Goal: Task Accomplishment & Management: Manage account settings

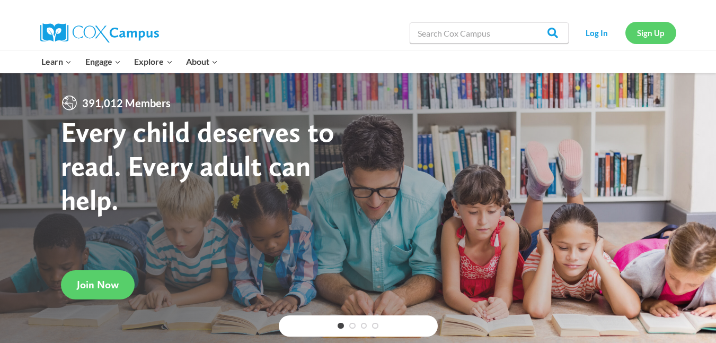
click at [651, 35] on link "Sign Up" at bounding box center [651, 33] width 51 height 22
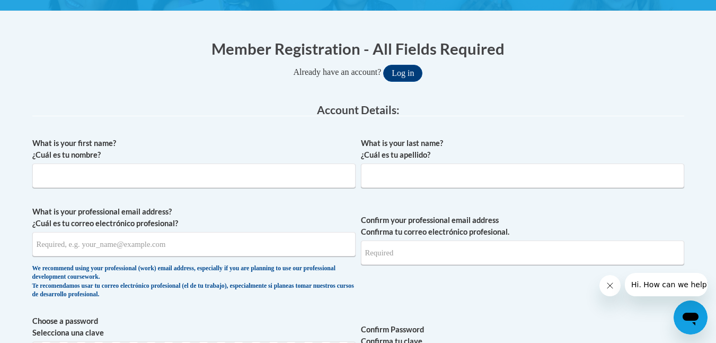
scroll to position [191, 0]
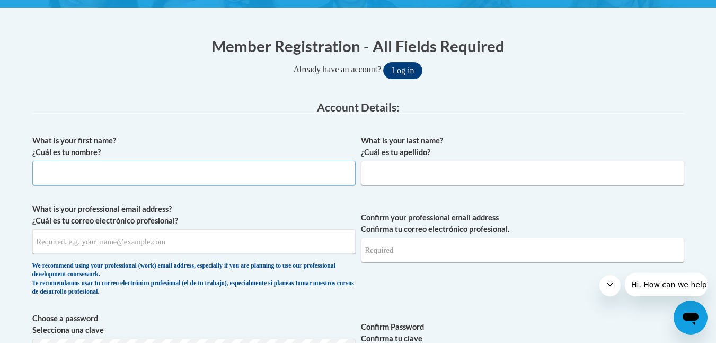
click at [211, 180] on input "What is your first name? ¿Cuál es tu nombre?" at bounding box center [193, 173] width 323 height 24
click at [409, 74] on button "Log in" at bounding box center [402, 70] width 39 height 17
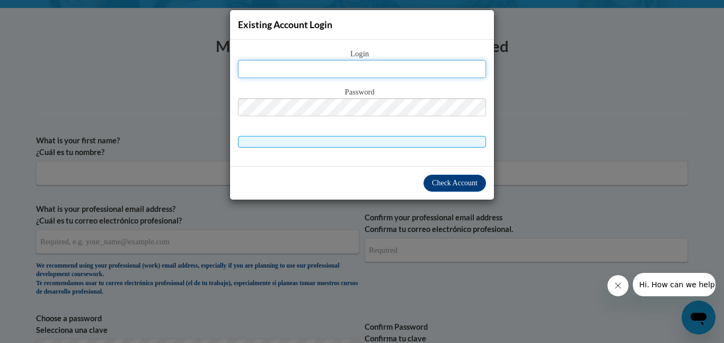
click at [379, 73] on input "text" at bounding box center [362, 69] width 248 height 18
type input "AyleahArnold@myyahoo.com"
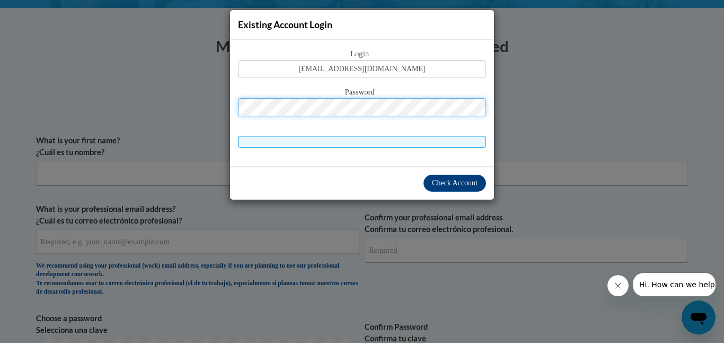
click at [388, 62] on button "Log in" at bounding box center [407, 70] width 39 height 17
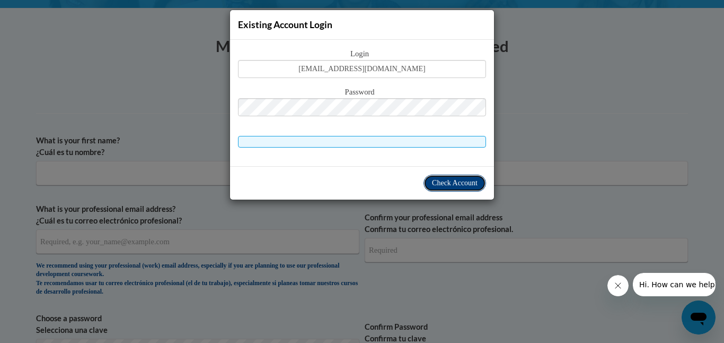
click at [452, 179] on span "Check Account" at bounding box center [455, 183] width 46 height 8
click at [382, 138] on span at bounding box center [362, 142] width 248 height 12
click at [583, 36] on div "Existing Account Login Login AyleahArnold@myyahoo.com Password Check Account" at bounding box center [362, 171] width 724 height 343
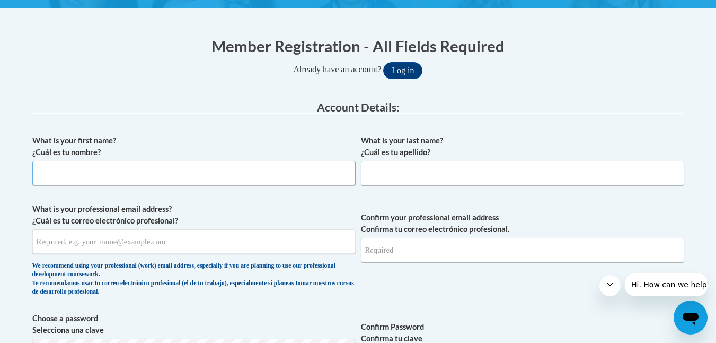
click at [280, 171] on input "What is your first name? ¿Cuál es tu nombre?" at bounding box center [193, 173] width 323 height 24
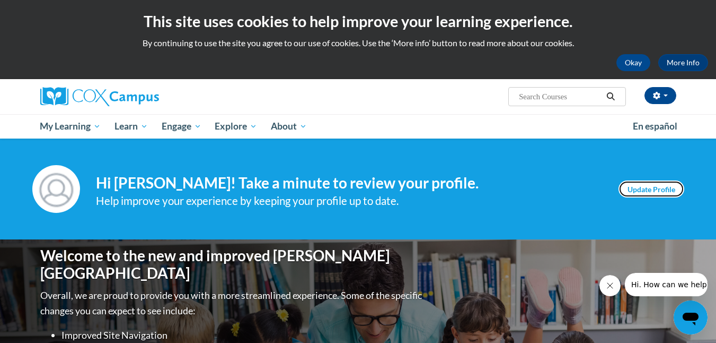
click at [656, 187] on link "Update Profile" at bounding box center [652, 188] width 66 height 17
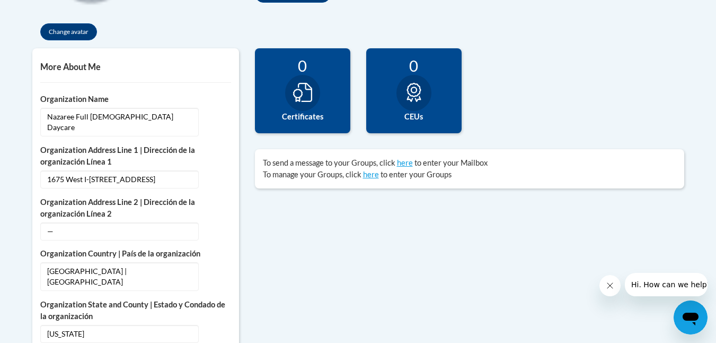
scroll to position [339, 0]
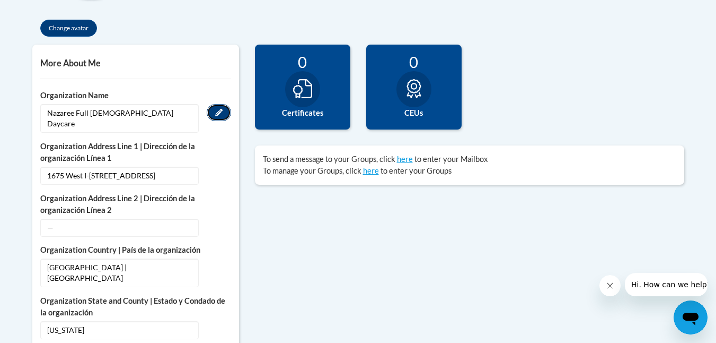
click at [220, 116] on icon "Custom profile fields" at bounding box center [218, 112] width 7 height 7
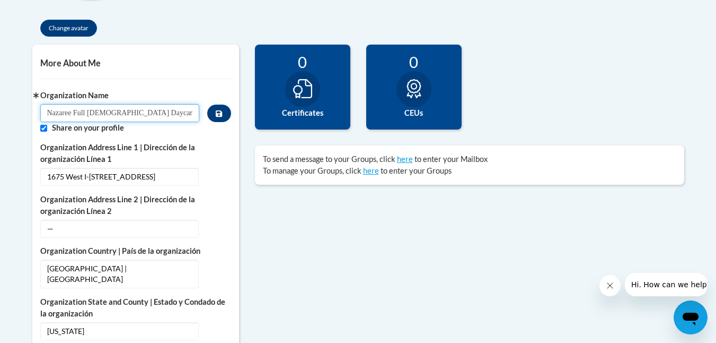
click at [185, 115] on input "Nazaree Full Gospel Church Daycare" at bounding box center [120, 113] width 160 height 18
type input "dearborn YMCA"
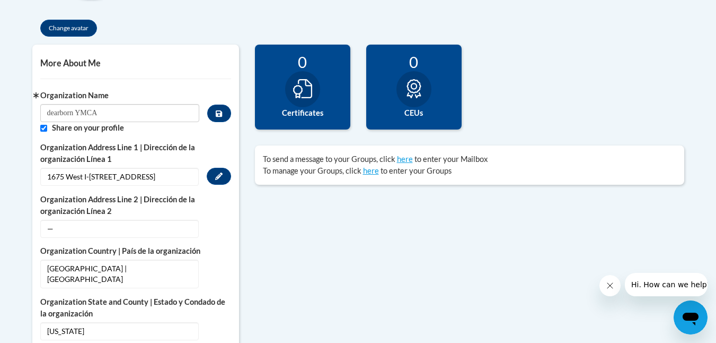
click at [178, 178] on span "1675 West I-65 Service Road N" at bounding box center [119, 177] width 159 height 18
drag, startPoint x: 178, startPoint y: 178, endPoint x: 222, endPoint y: 113, distance: 77.8
click at [222, 113] on icon "Custom profile fields" at bounding box center [219, 113] width 6 height 6
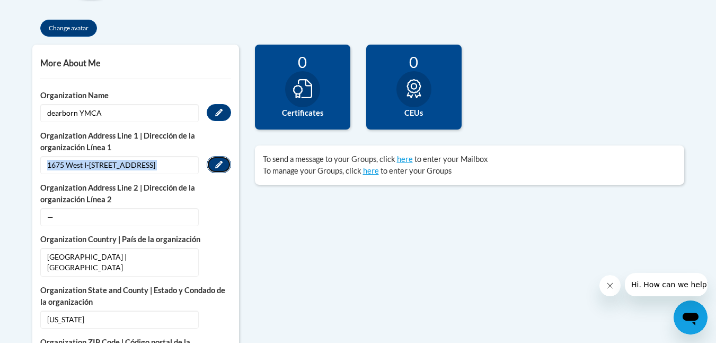
click at [221, 167] on icon "Custom profile fields" at bounding box center [218, 164] width 7 height 7
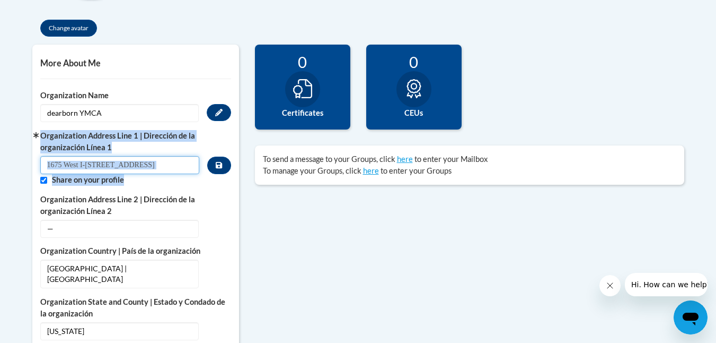
click at [185, 168] on input "1675 West I-65 Service Road N" at bounding box center [120, 165] width 160 height 18
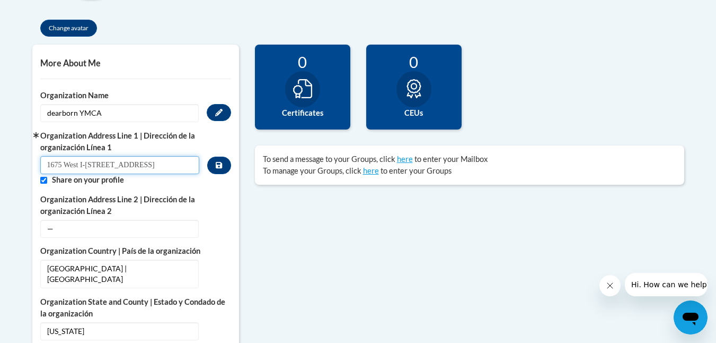
click at [185, 168] on input "1675 West I-65 Service Road N" at bounding box center [120, 165] width 160 height 18
type input "551 summerville street"
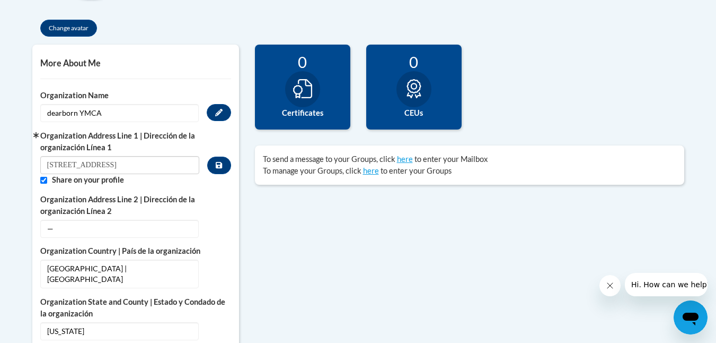
click at [222, 177] on label "Share on your profile" at bounding box center [141, 180] width 179 height 12
click at [220, 162] on icon "Custom profile fields" at bounding box center [219, 164] width 6 height 7
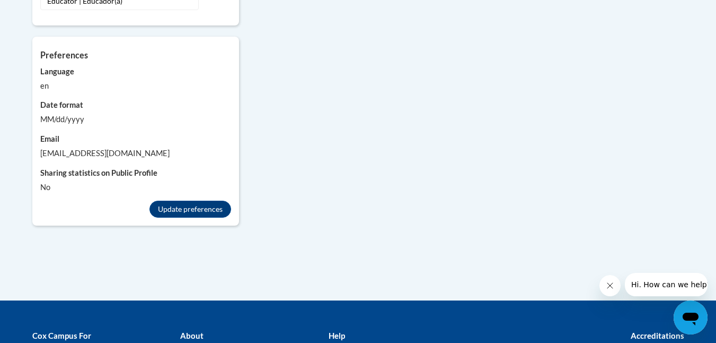
scroll to position [1011, 0]
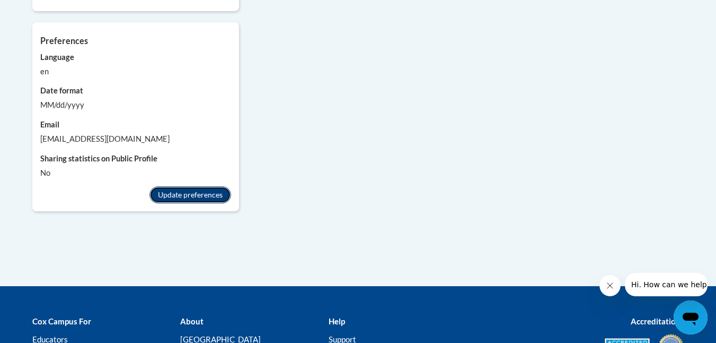
click at [180, 186] on button "Update preferences" at bounding box center [191, 194] width 82 height 17
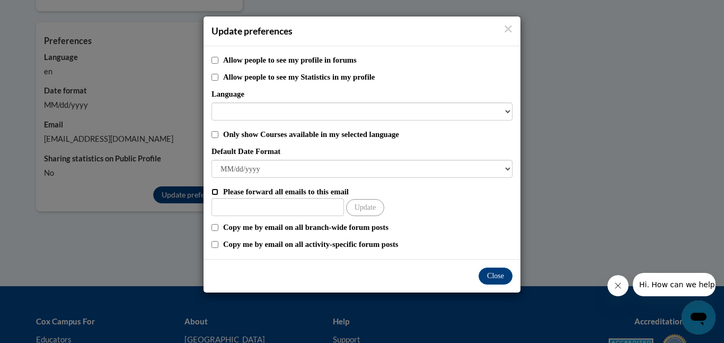
click at [213, 188] on input "Please forward all emails to this email" at bounding box center [215, 191] width 7 height 7
checkbox input "true"
click at [252, 208] on input "Other Email" at bounding box center [278, 207] width 133 height 18
type input "ayleaharnold.dearboren@myyahoo.com"
click at [371, 215] on button "Update" at bounding box center [365, 207] width 38 height 17
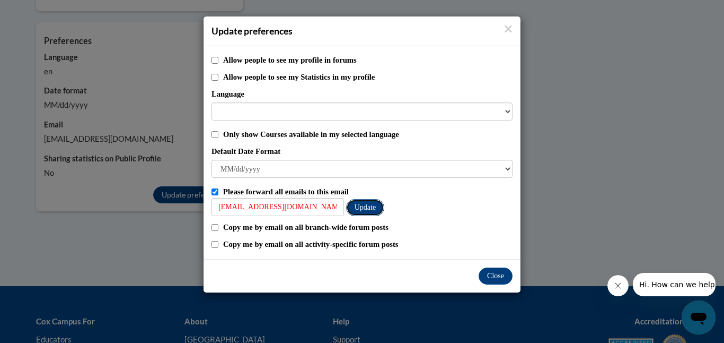
click at [370, 207] on button "Update" at bounding box center [365, 207] width 38 height 17
click at [506, 28] on icon "Close" at bounding box center [508, 28] width 8 height 11
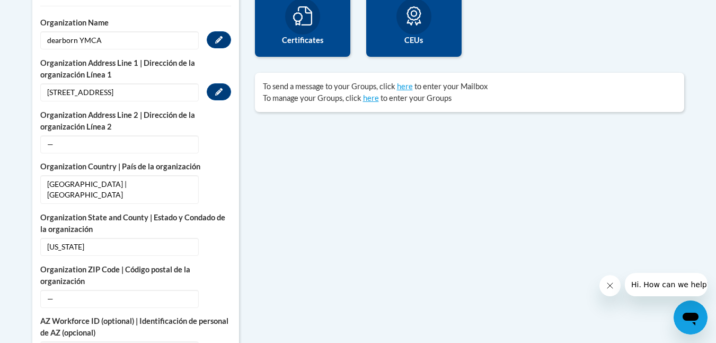
scroll to position [112, 0]
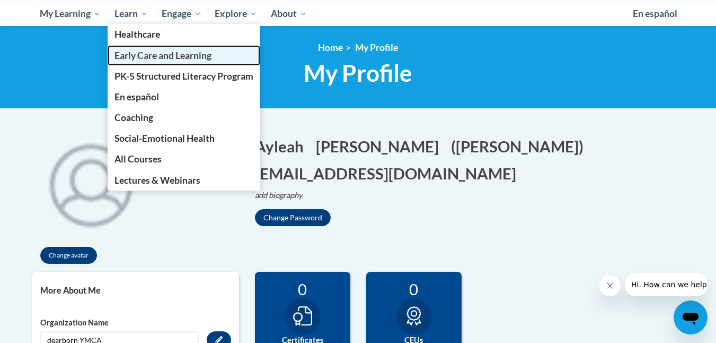
click at [169, 56] on span "Early Care and Learning" at bounding box center [163, 55] width 97 height 11
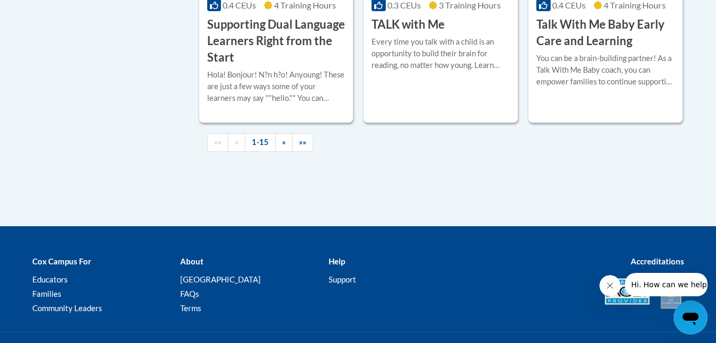
scroll to position [1711, 0]
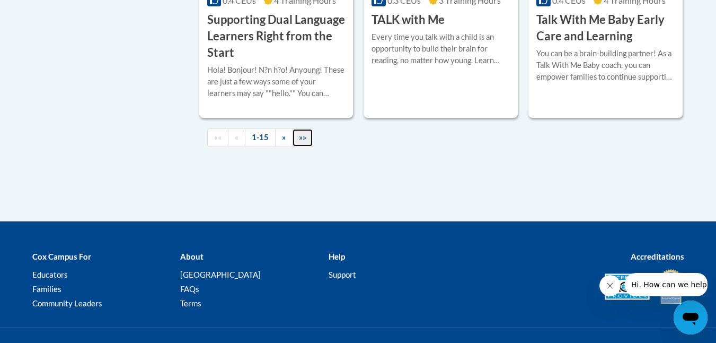
click at [305, 142] on span "»»" at bounding box center [302, 137] width 7 height 9
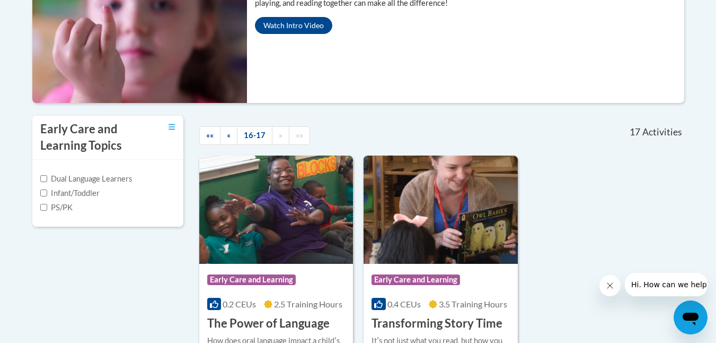
scroll to position [258, 0]
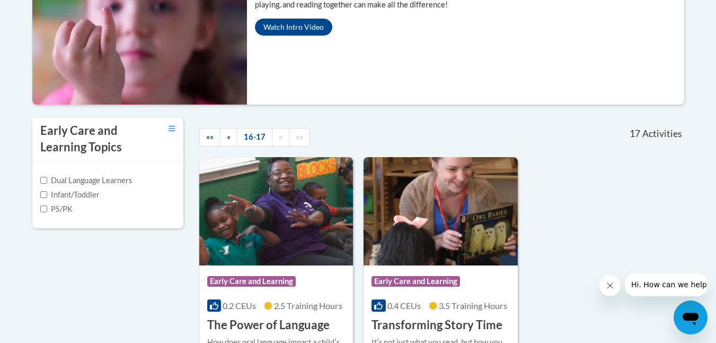
click at [47, 195] on label "Infant/Toddler" at bounding box center [69, 195] width 59 height 12
click at [47, 195] on input "Infant/Toddler" at bounding box center [43, 194] width 7 height 7
checkbox input "true"
